Goal: Information Seeking & Learning: Learn about a topic

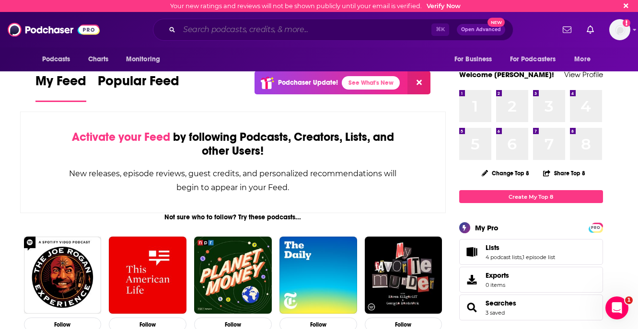
click at [334, 27] on input "Search podcasts, credits, & more..." at bounding box center [305, 29] width 252 height 15
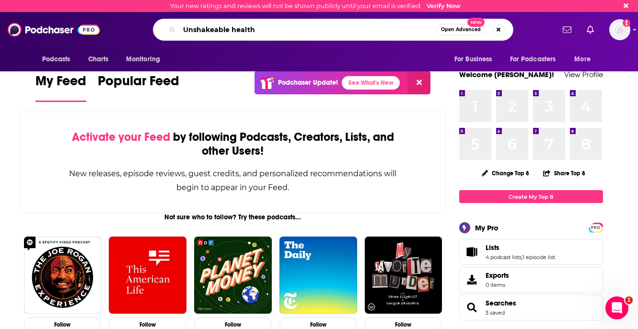
type input "Unshakeable health"
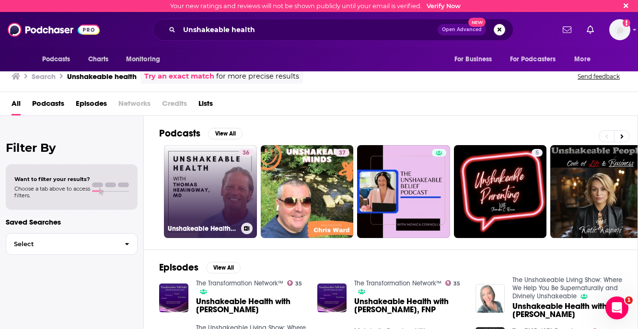
click at [224, 169] on link "36 Unshakeable Health with [PERSON_NAME], M.D." at bounding box center [210, 191] width 93 height 93
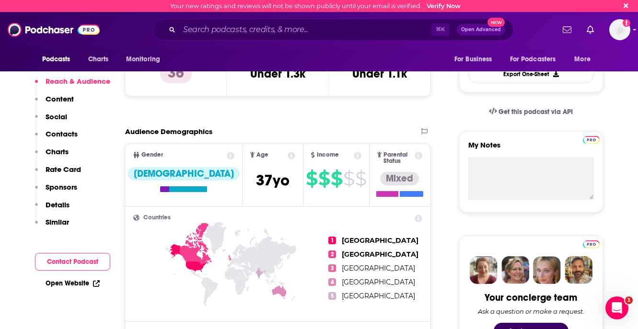
scroll to position [282, 0]
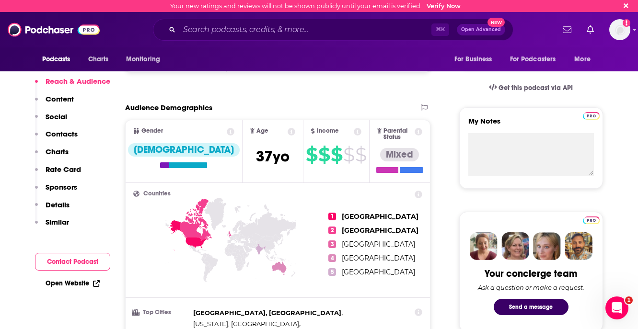
click at [288, 130] on icon at bounding box center [292, 132] width 8 height 8
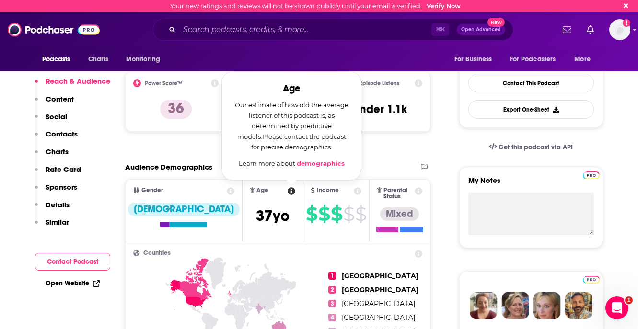
scroll to position [220, 0]
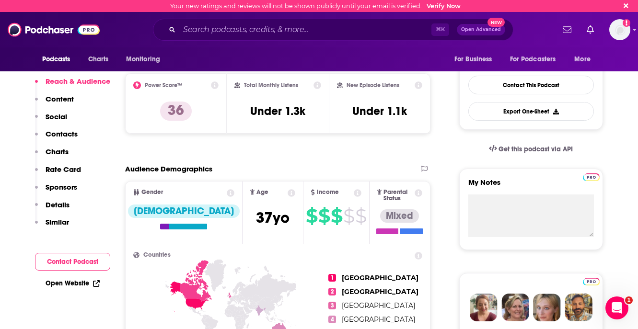
click at [288, 191] on icon at bounding box center [292, 193] width 8 height 8
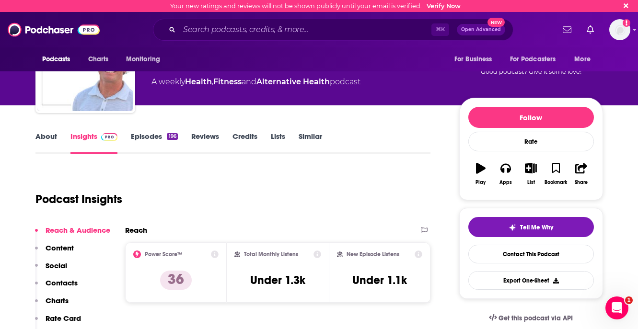
scroll to position [58, 0]
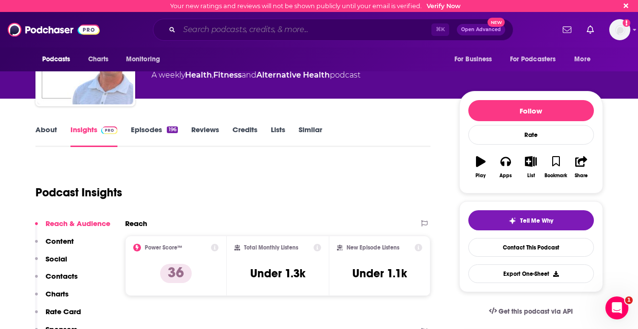
click at [227, 27] on input "Search podcasts, credits, & more..." at bounding box center [305, 29] width 252 height 15
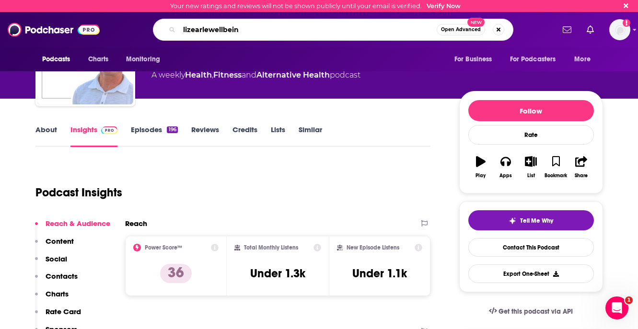
type input "lizearlewellbeing"
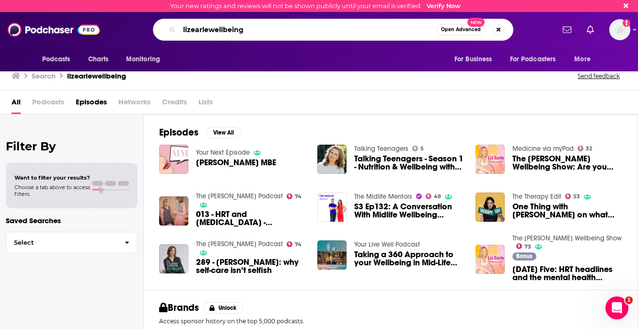
drag, startPoint x: 267, startPoint y: 25, endPoint x: 160, endPoint y: 20, distance: 107.6
click at [160, 20] on div "lizearlewellbeing Open Advanced New" at bounding box center [333, 30] width 361 height 22
click at [200, 33] on input "lizearlewellbeing" at bounding box center [308, 29] width 258 height 15
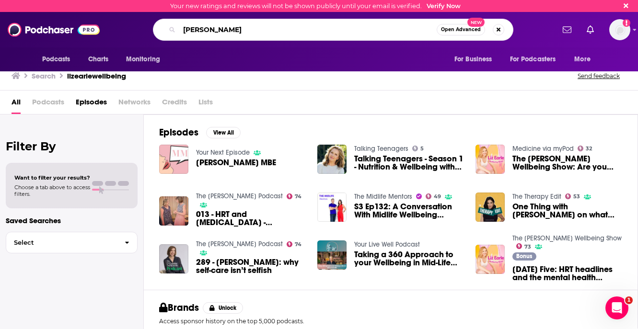
type input "[PERSON_NAME]"
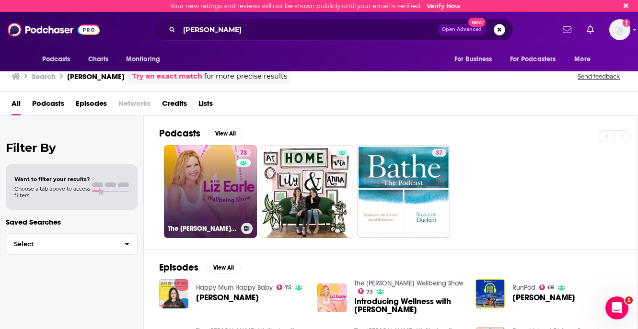
click at [204, 172] on link "73 The [PERSON_NAME] Wellbeing Show" at bounding box center [210, 191] width 93 height 93
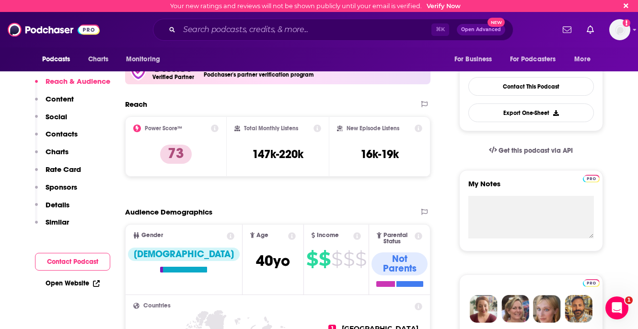
scroll to position [216, 0]
